Goal: Check status

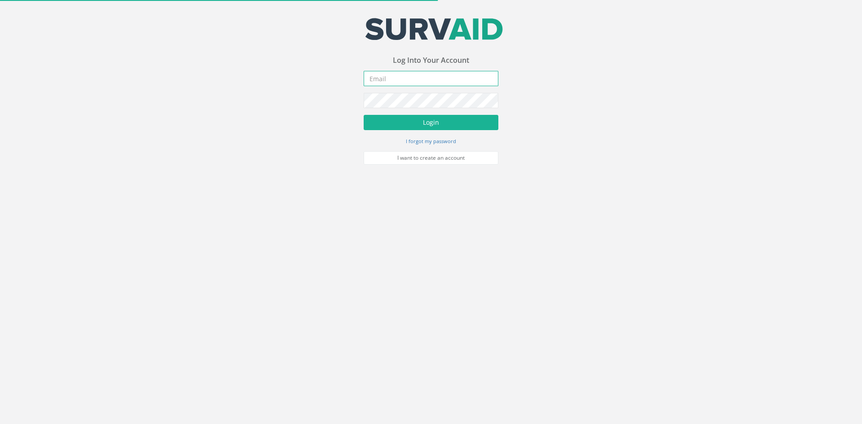
type input "[PERSON_NAME][EMAIL_ADDRESS][PERSON_NAME][DOMAIN_NAME]"
click at [401, 115] on form "[PERSON_NAME][EMAIL_ADDRESS][PERSON_NAME][DOMAIN_NAME] Incorrect Username or Pa…" at bounding box center [431, 118] width 135 height 94
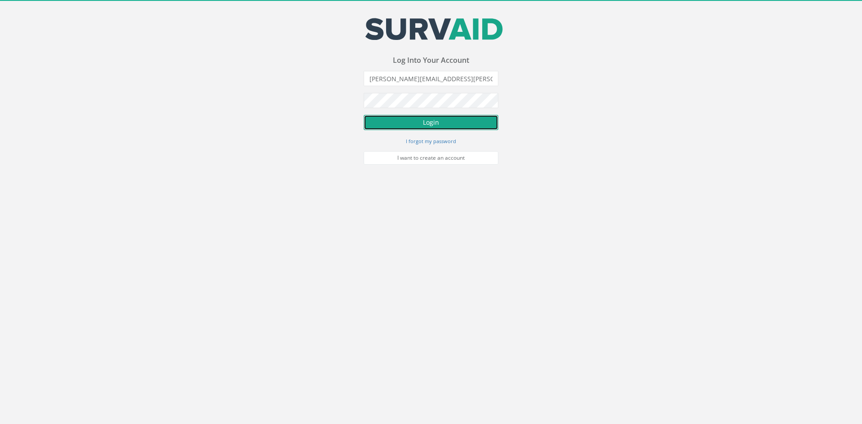
click at [405, 119] on button "Login" at bounding box center [431, 122] width 135 height 15
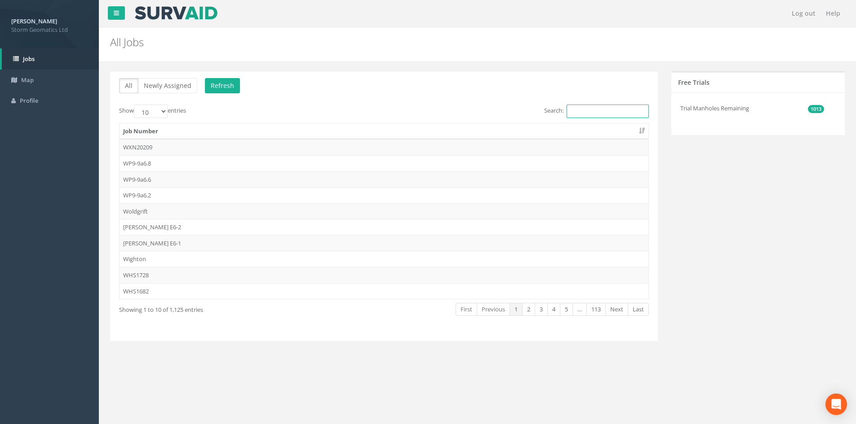
click at [607, 117] on input "Search:" at bounding box center [607, 111] width 82 height 13
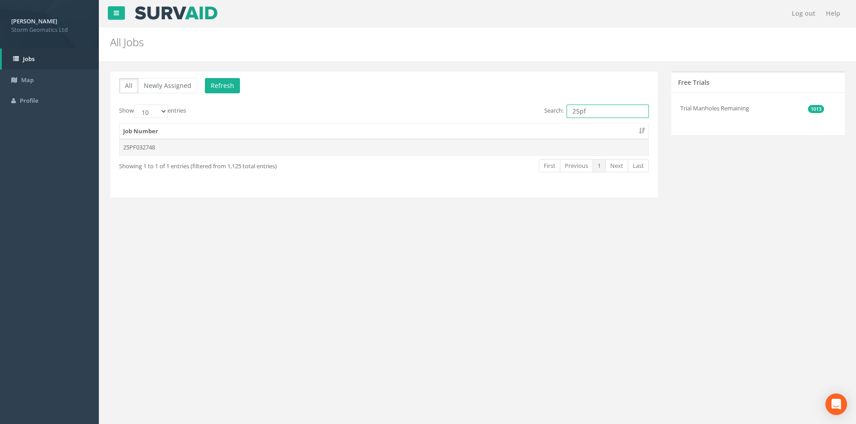
type input "25pf"
click at [191, 143] on td "25PF032748" at bounding box center [383, 147] width 529 height 16
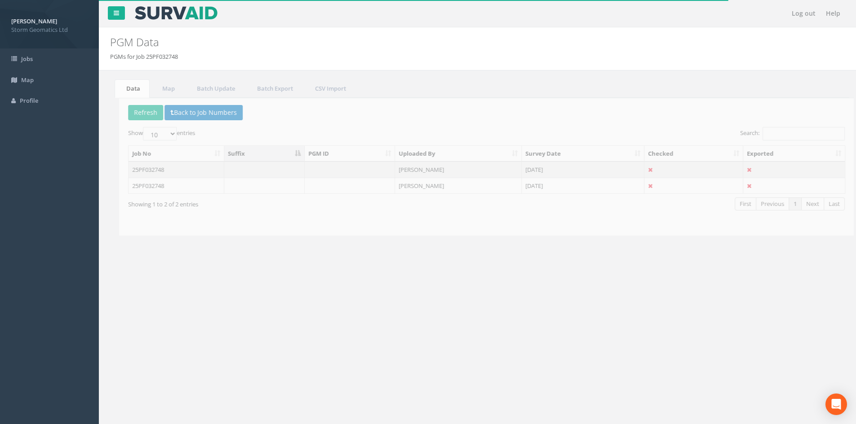
click at [185, 164] on td "25PF032748" at bounding box center [167, 170] width 96 height 16
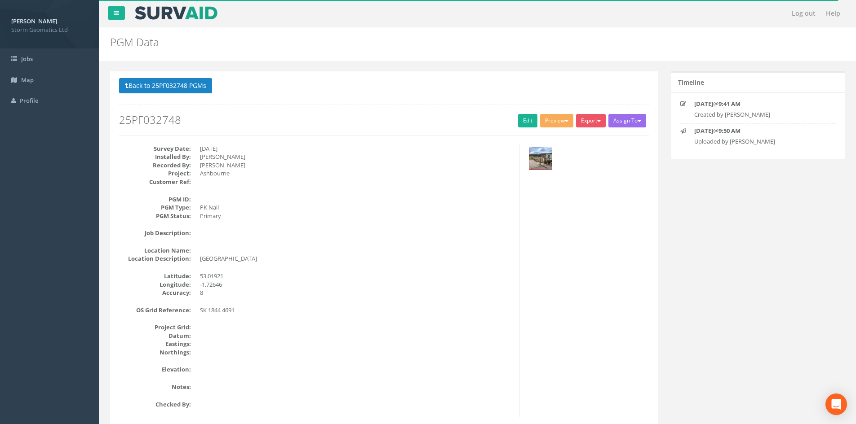
click at [163, 76] on div "Back to 25PF032748 PGMs Back to Map Assign To No Companies Added Export Storm G…" at bounding box center [384, 350] width 548 height 558
click at [163, 82] on button "Back to 25PF032748 PGMs" at bounding box center [165, 85] width 93 height 15
